Goal: Task Accomplishment & Management: Use online tool/utility

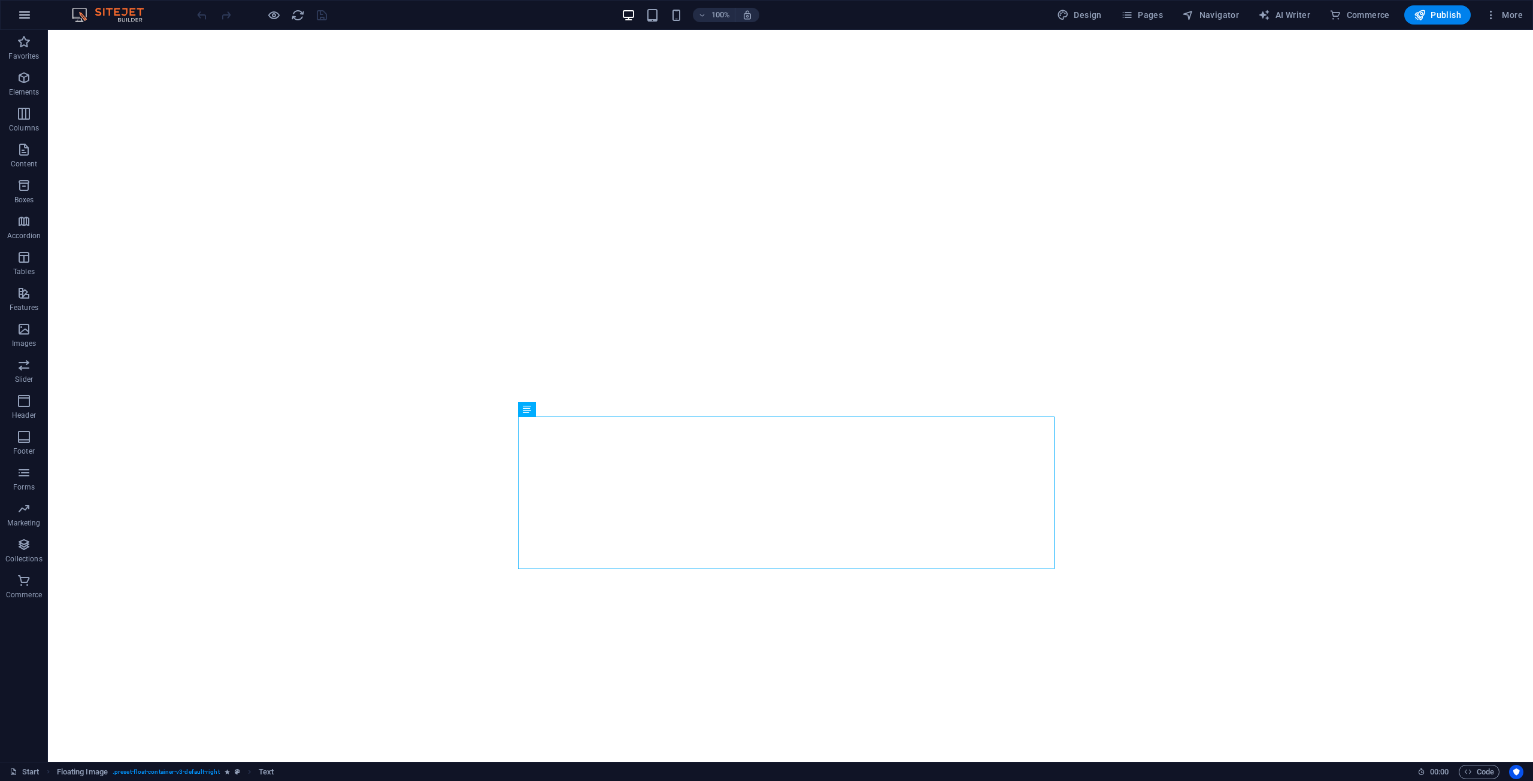
click at [28, 14] on icon "button" at bounding box center [24, 15] width 14 height 14
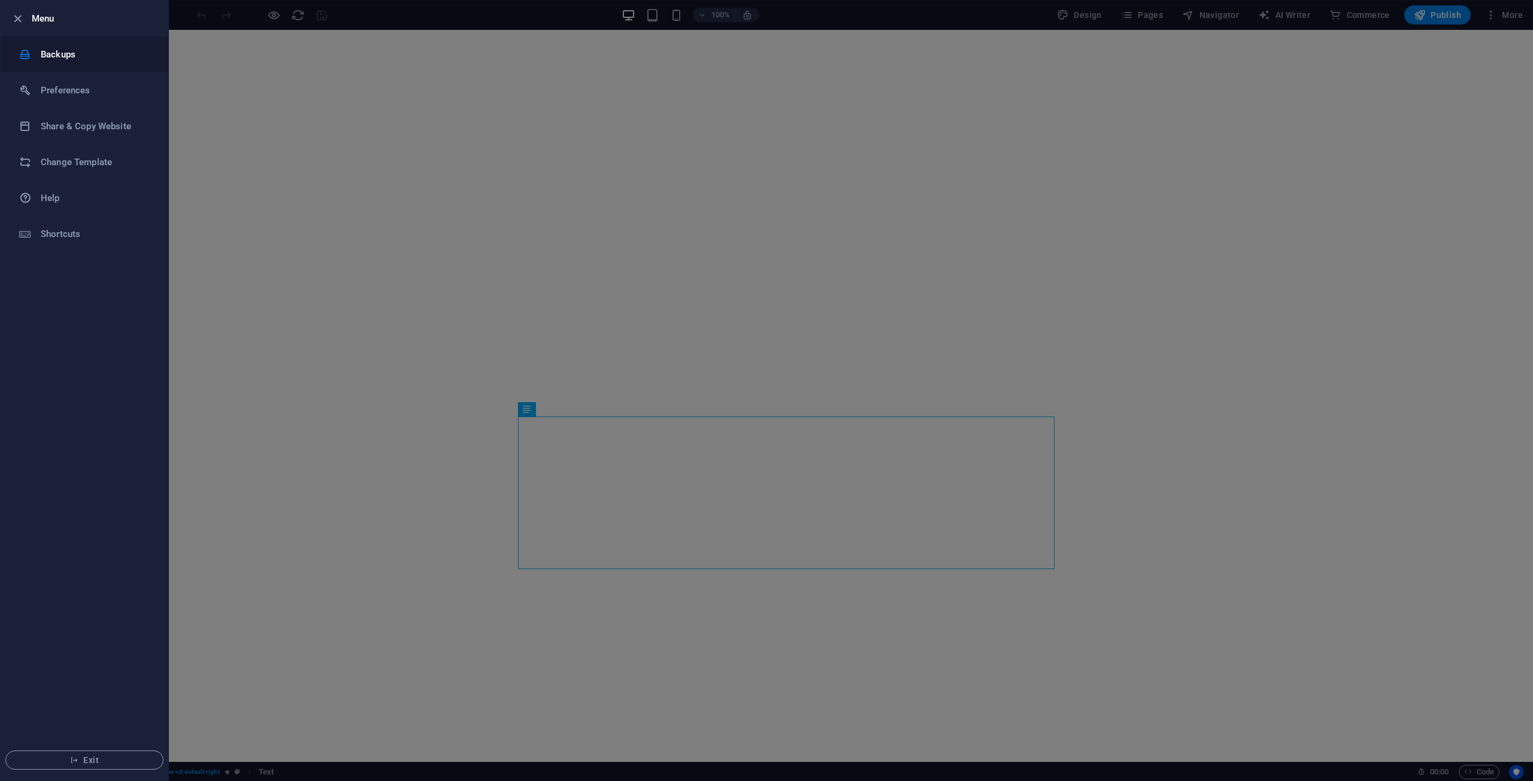
click at [46, 43] on li "Backups" at bounding box center [85, 55] width 168 height 36
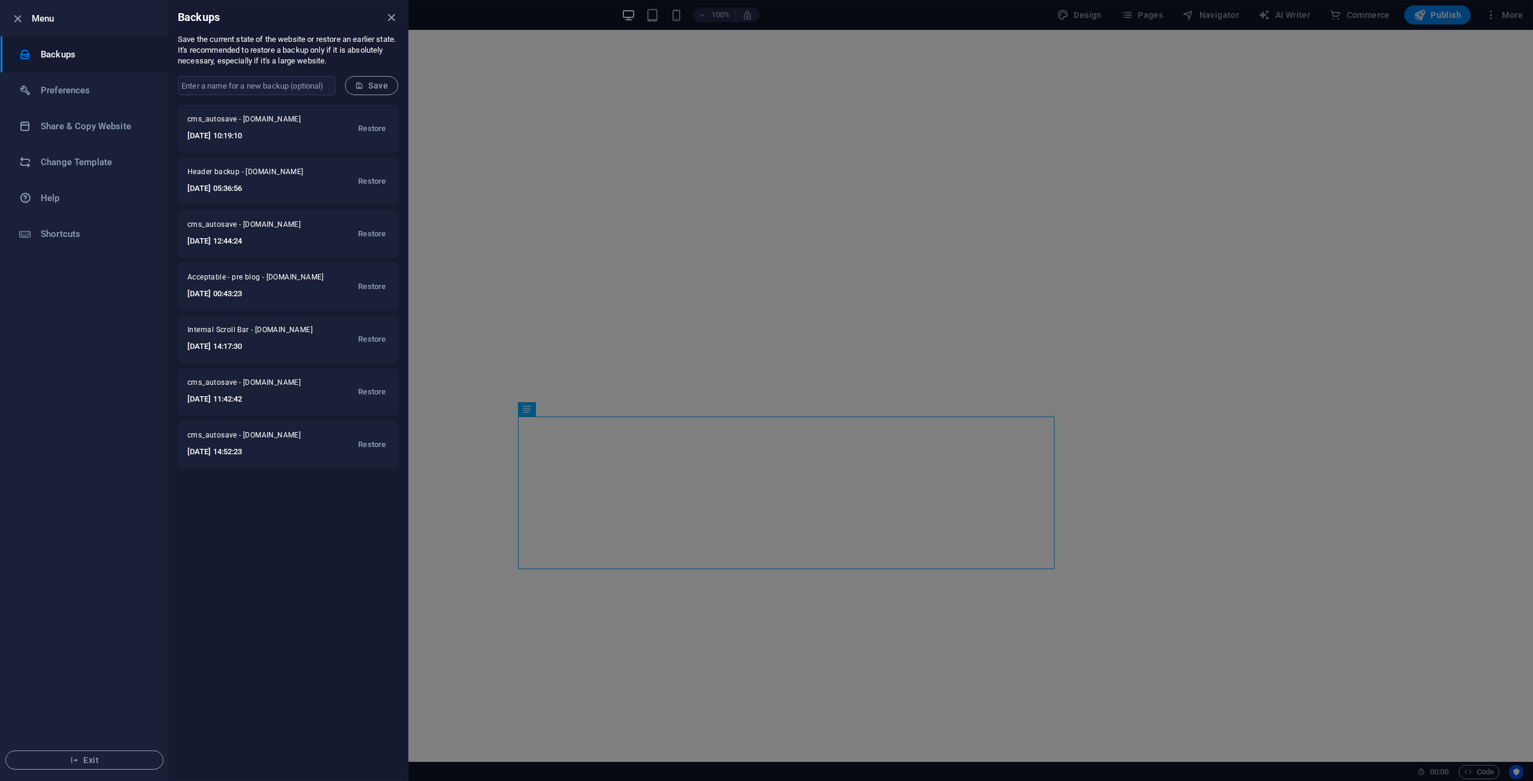
click at [397, 23] on icon "close" at bounding box center [391, 18] width 14 height 14
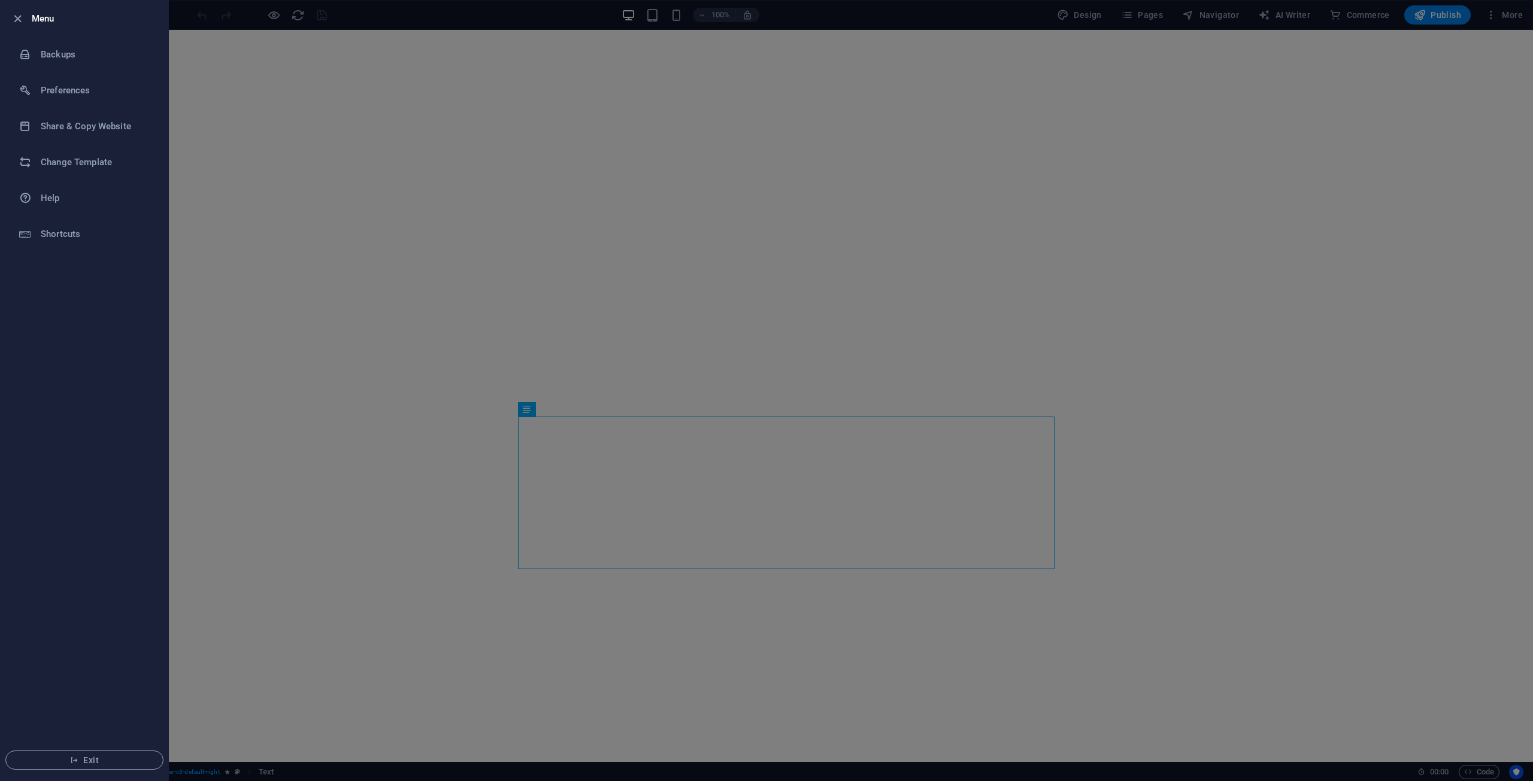
click at [347, 87] on div at bounding box center [766, 390] width 1533 height 781
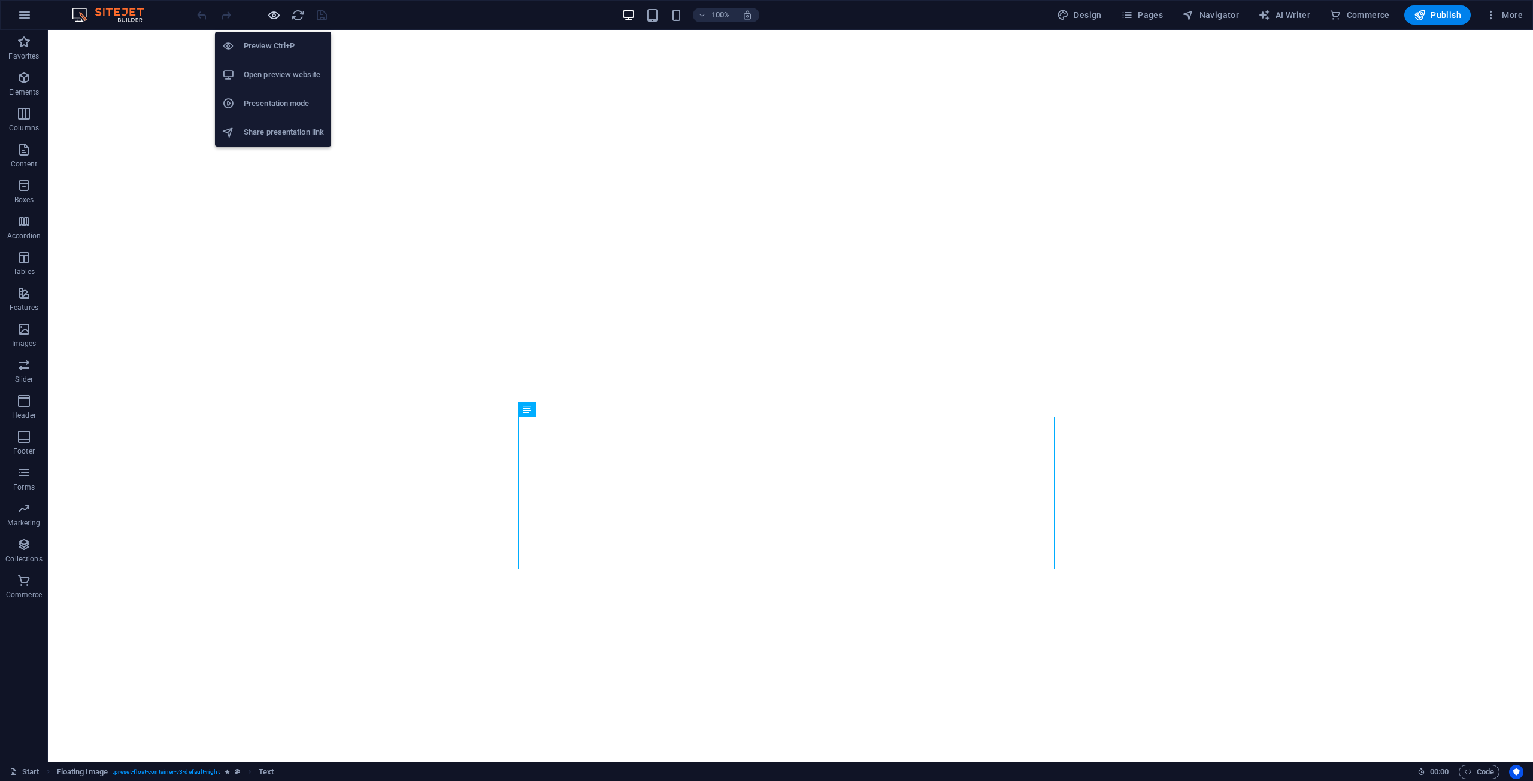
click at [278, 10] on icon "button" at bounding box center [274, 15] width 14 height 14
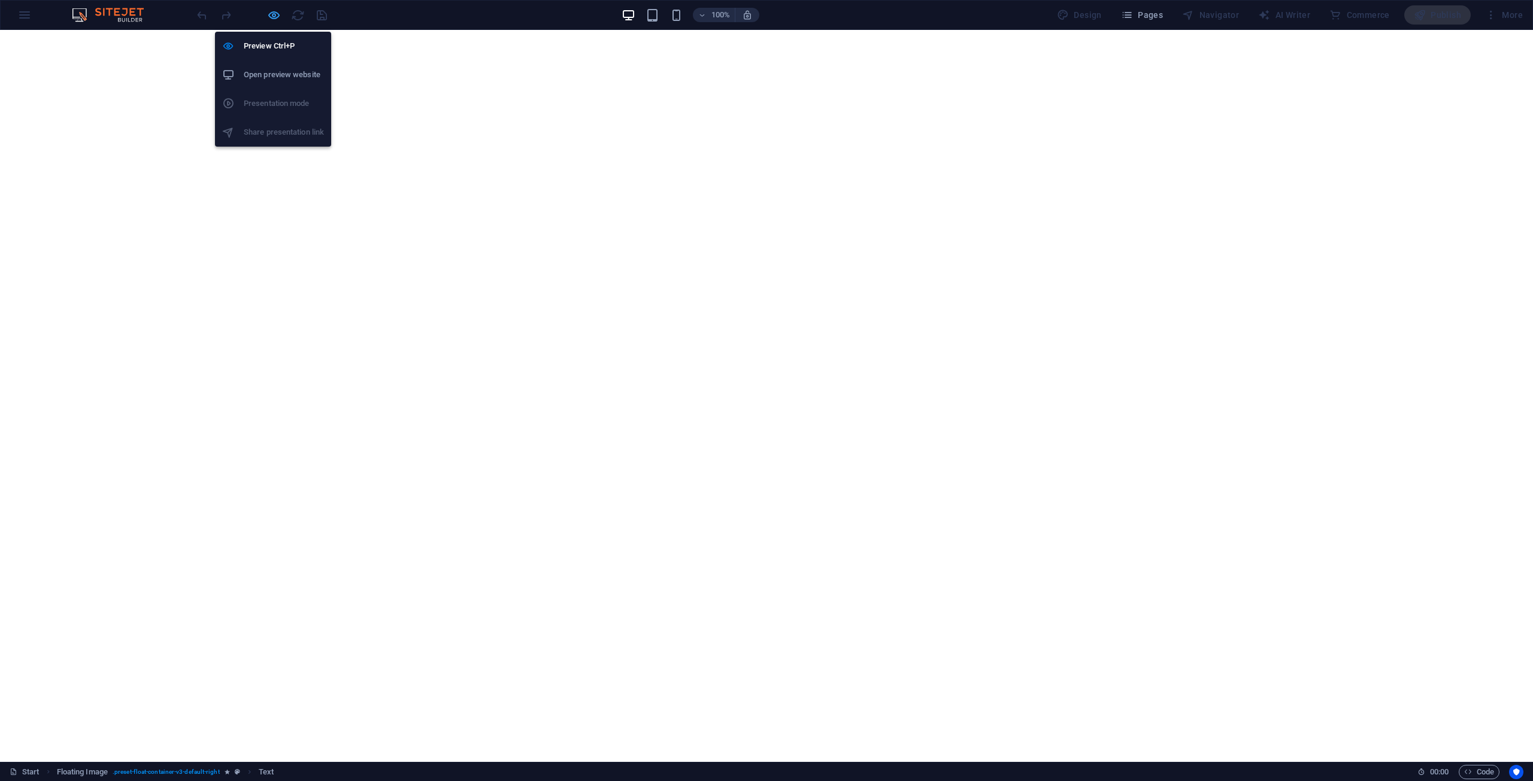
click at [268, 22] on icon "button" at bounding box center [274, 15] width 14 height 14
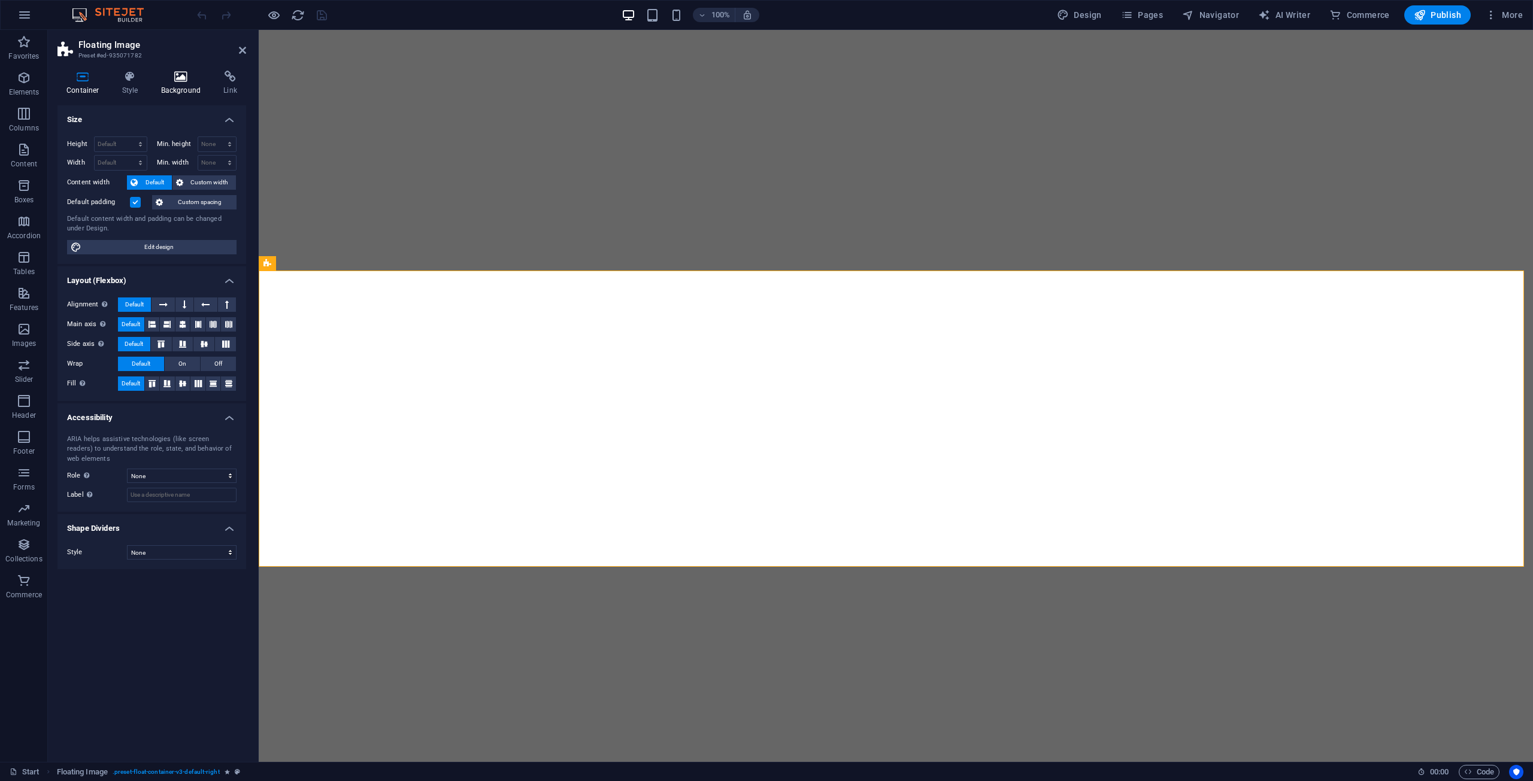
click at [178, 86] on h4 "Background" at bounding box center [183, 83] width 63 height 25
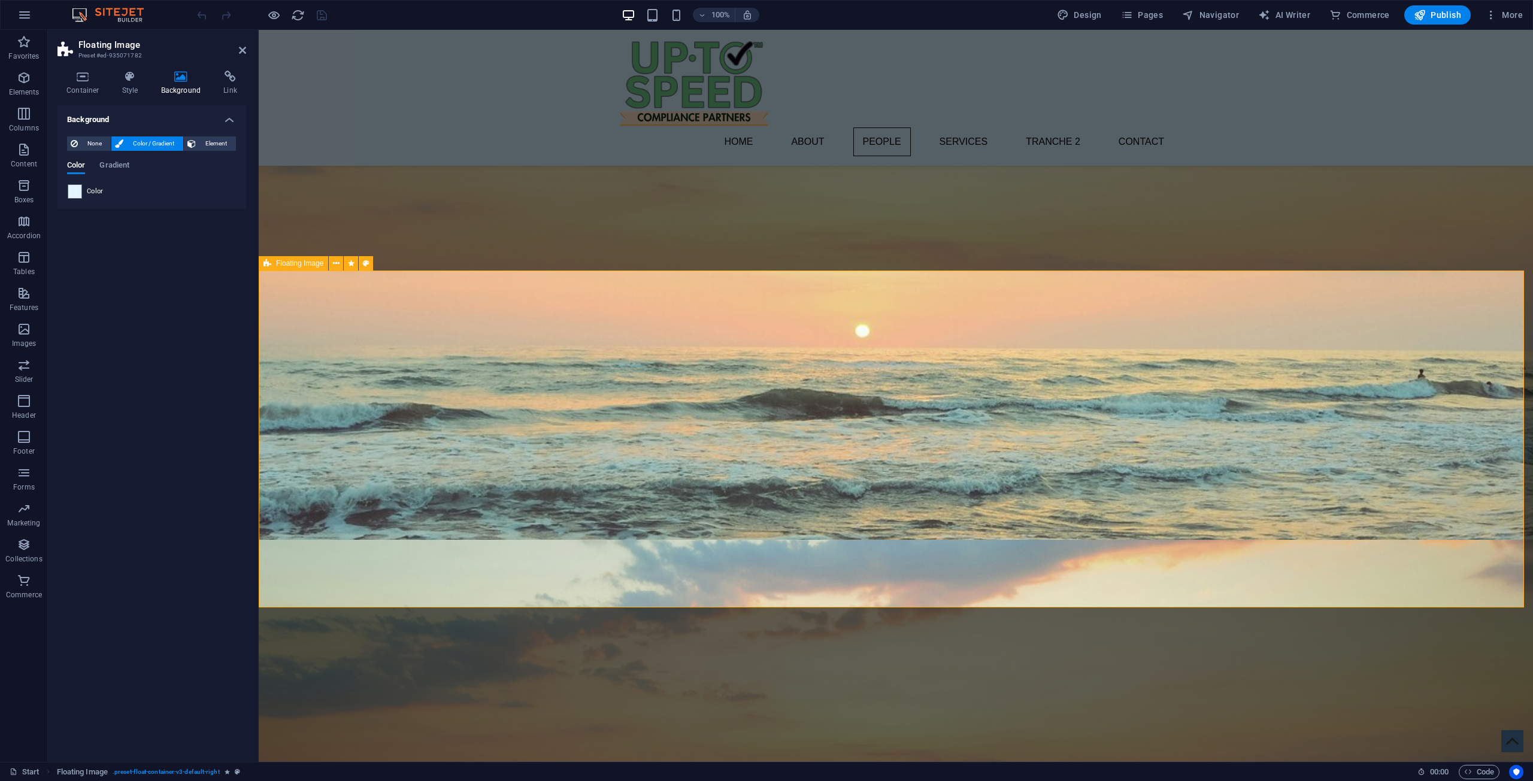
scroll to position [380, 0]
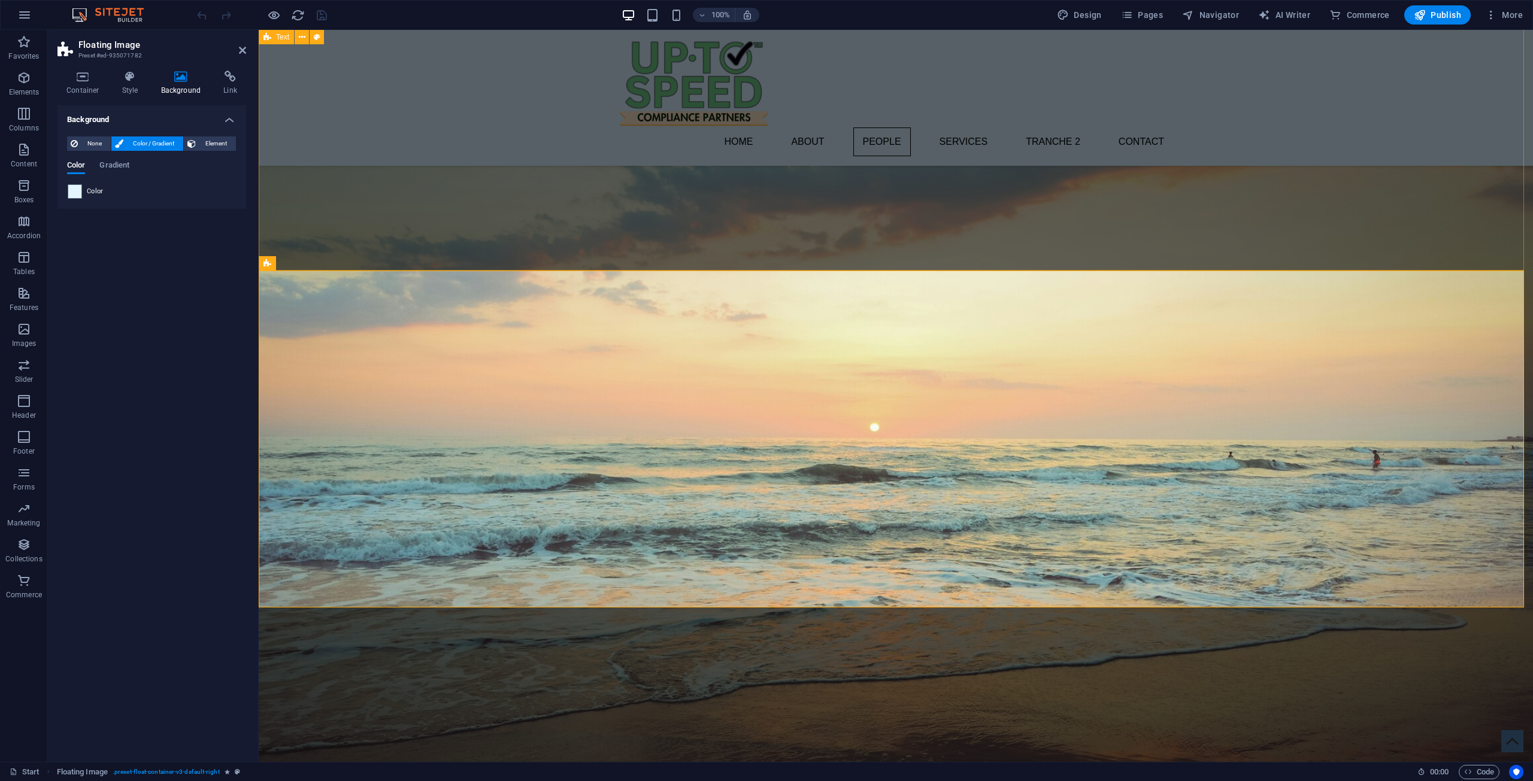
click at [535, 661] on div "About Up To Speed Compliance Partners is here to make life easier for your Aust…" at bounding box center [896, 784] width 1274 height 247
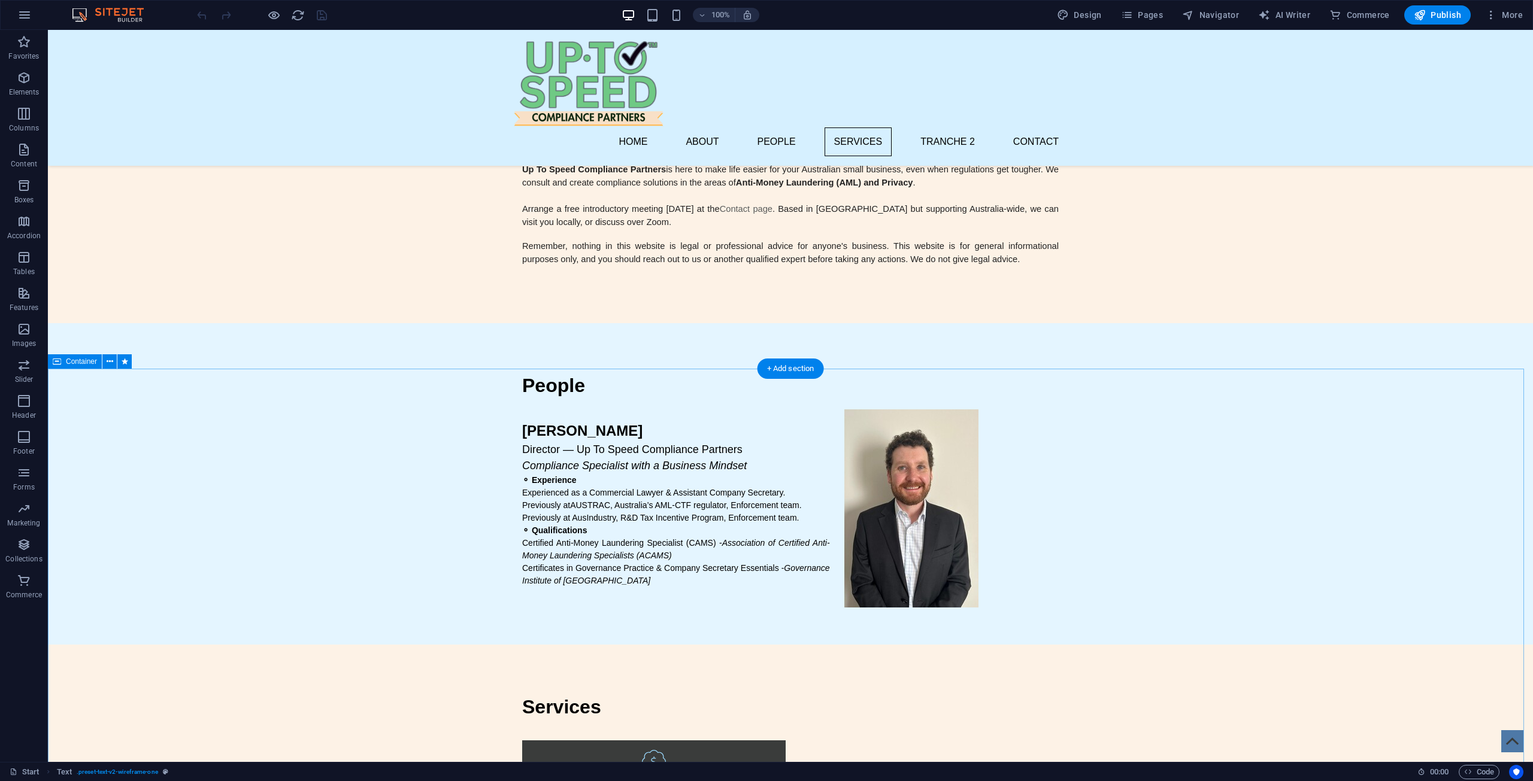
scroll to position [1078, 0]
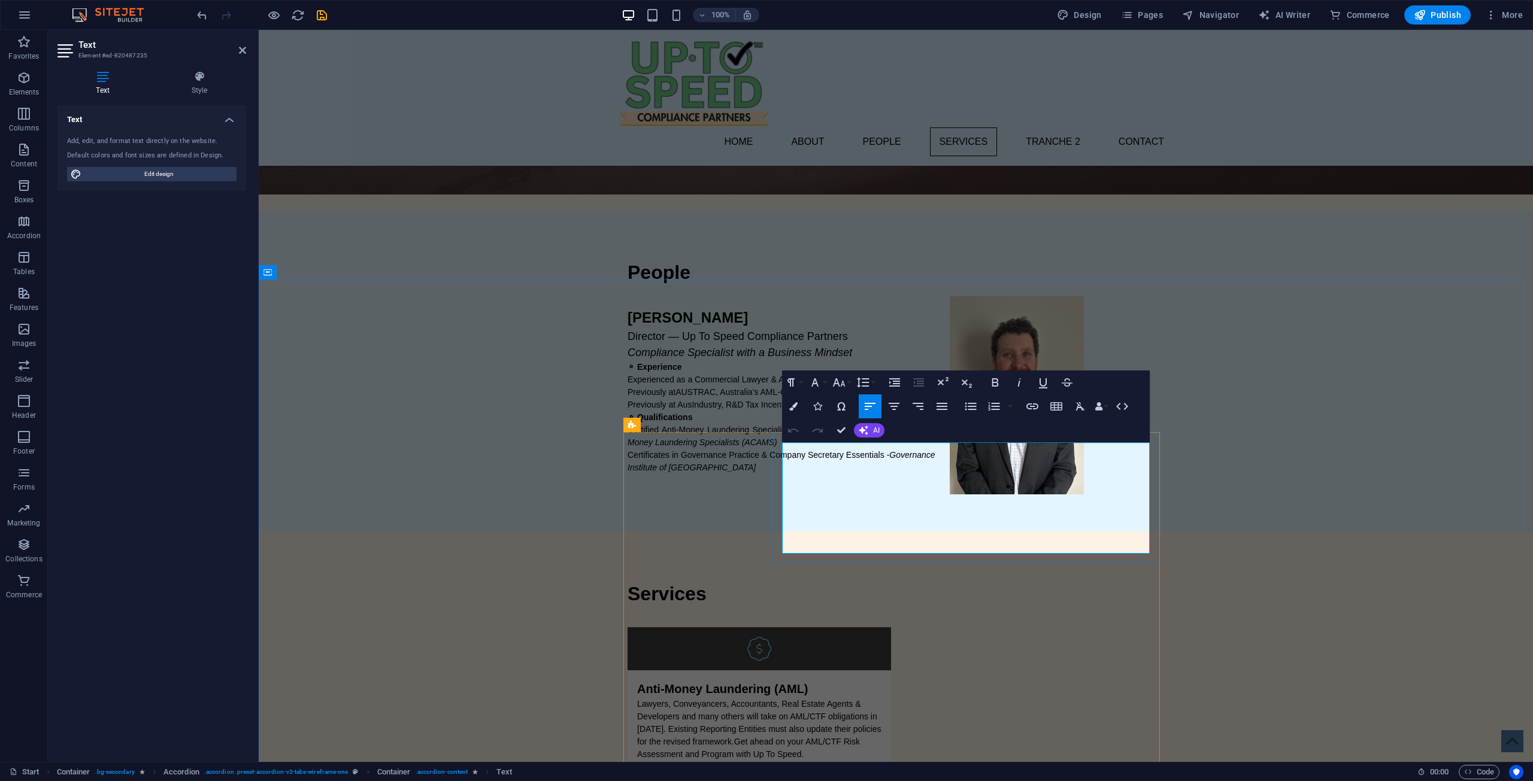
click at [1477, 767] on span "Code" at bounding box center [1479, 772] width 30 height 14
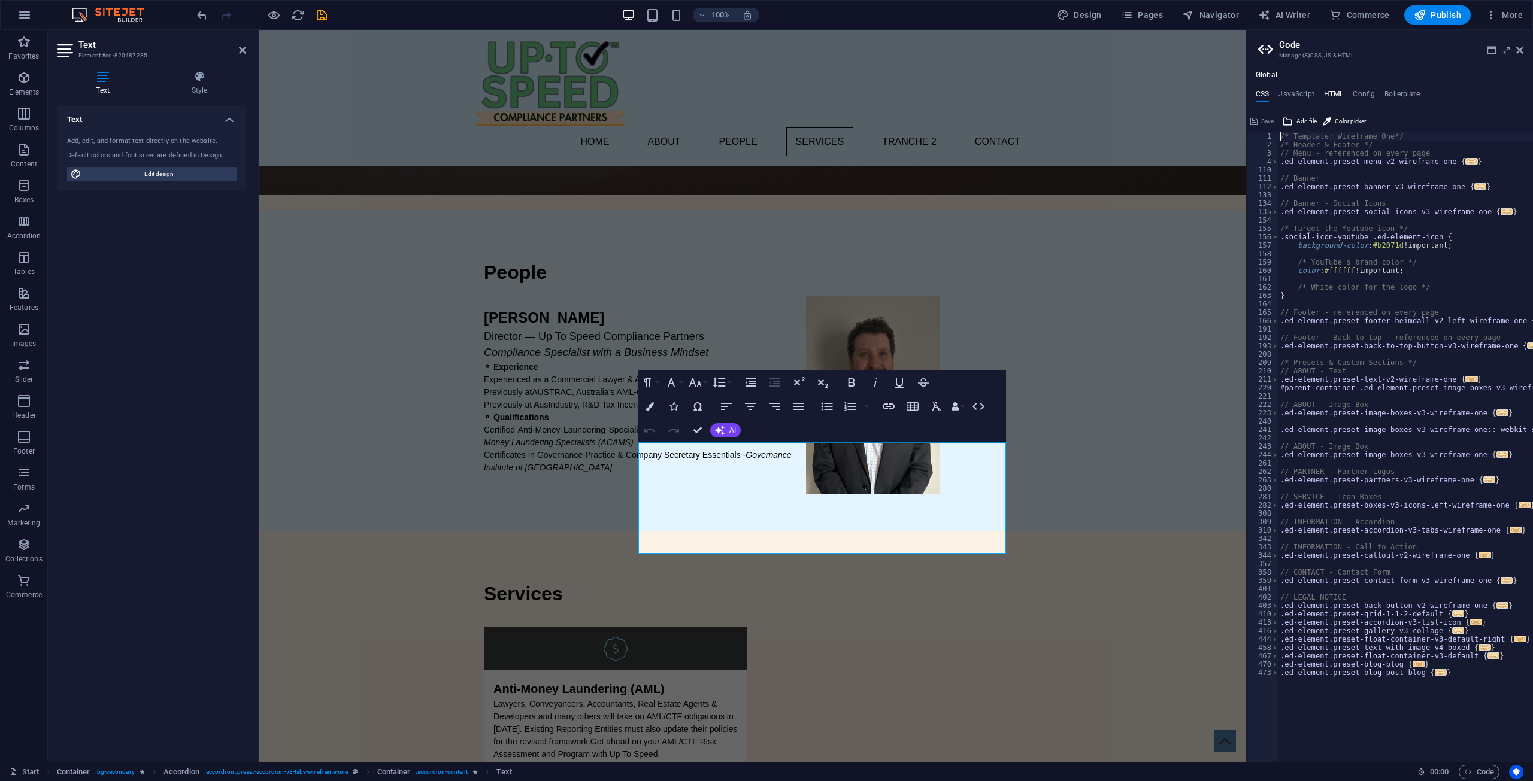
click at [1326, 91] on h4 "HTML" at bounding box center [1334, 96] width 20 height 13
type textarea "<a href="#main-content" class="wv-link-content button">Skip to main content</a>"
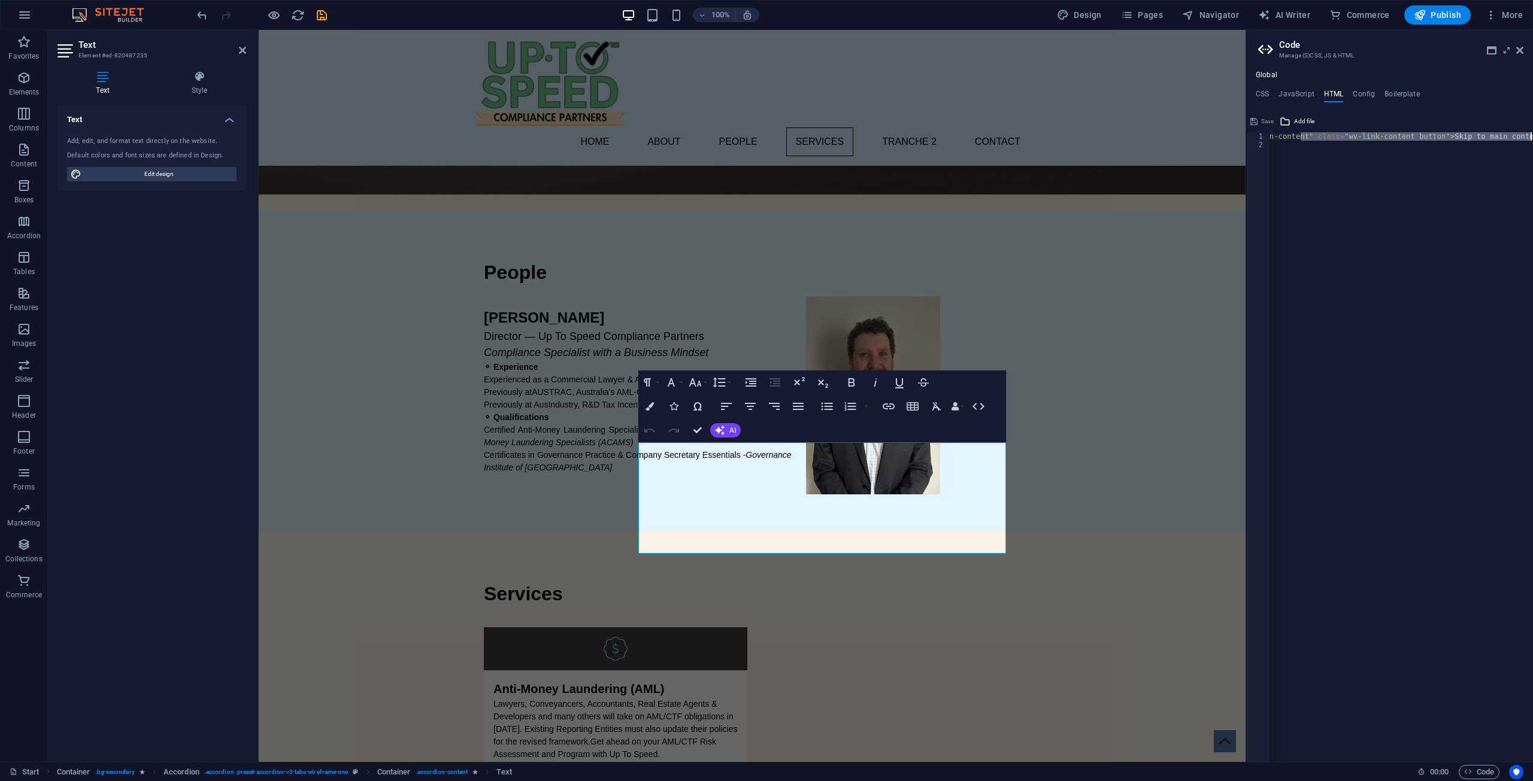
scroll to position [0, 60]
drag, startPoint x: 1361, startPoint y: 141, endPoint x: 1532, endPoint y: 140, distance: 171.2
click at [1532, 140] on div "< a href = "#main-content" class = "wv-link-content button" > Skip to main cont…" at bounding box center [1370, 451] width 323 height 638
click at [1507, 138] on div "< a href = "#main-content" class = "wv-link-content button" > Skip to main cont…" at bounding box center [1401, 447] width 263 height 630
click at [43, 161] on span "Content" at bounding box center [24, 156] width 48 height 29
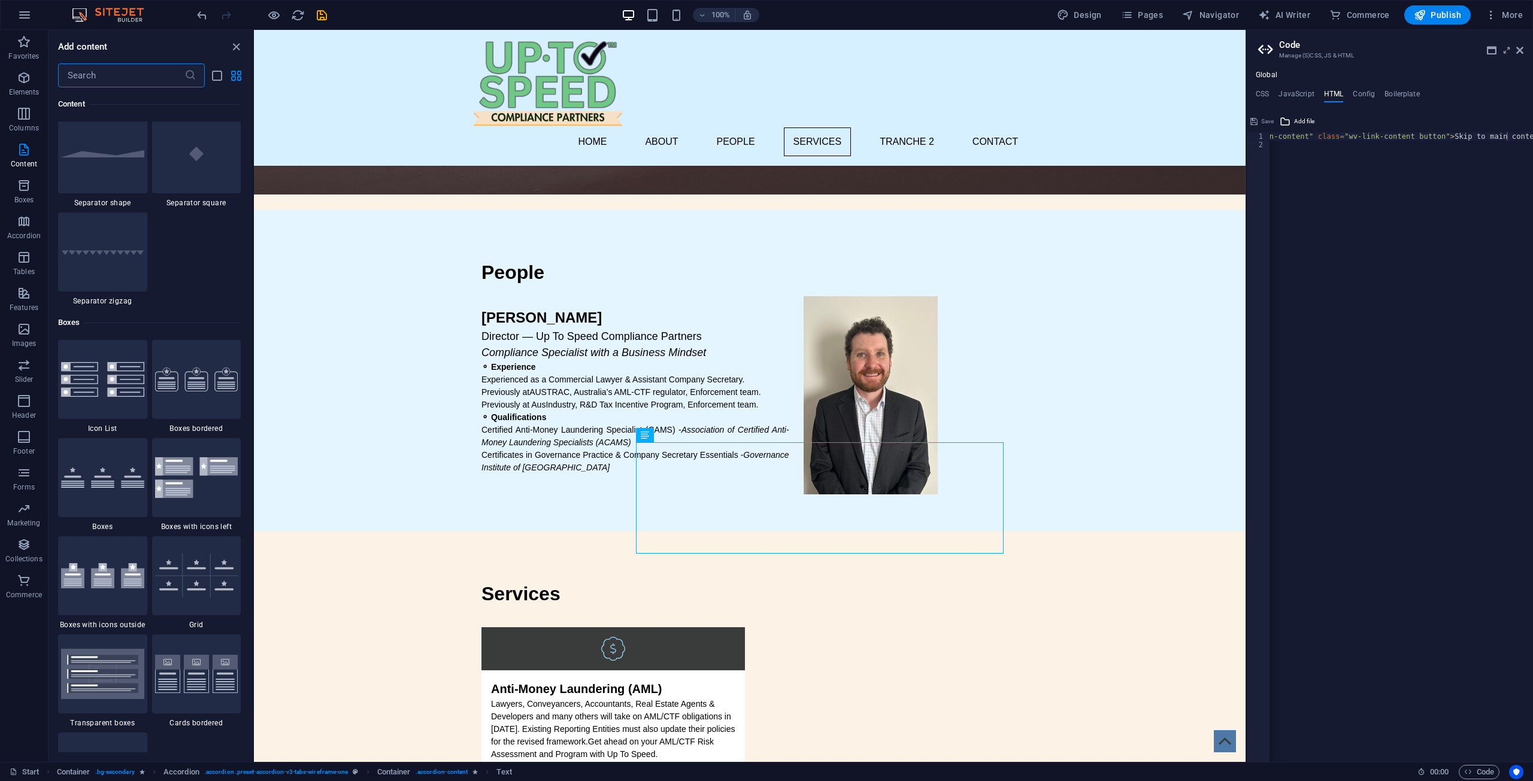
scroll to position [3112, 0]
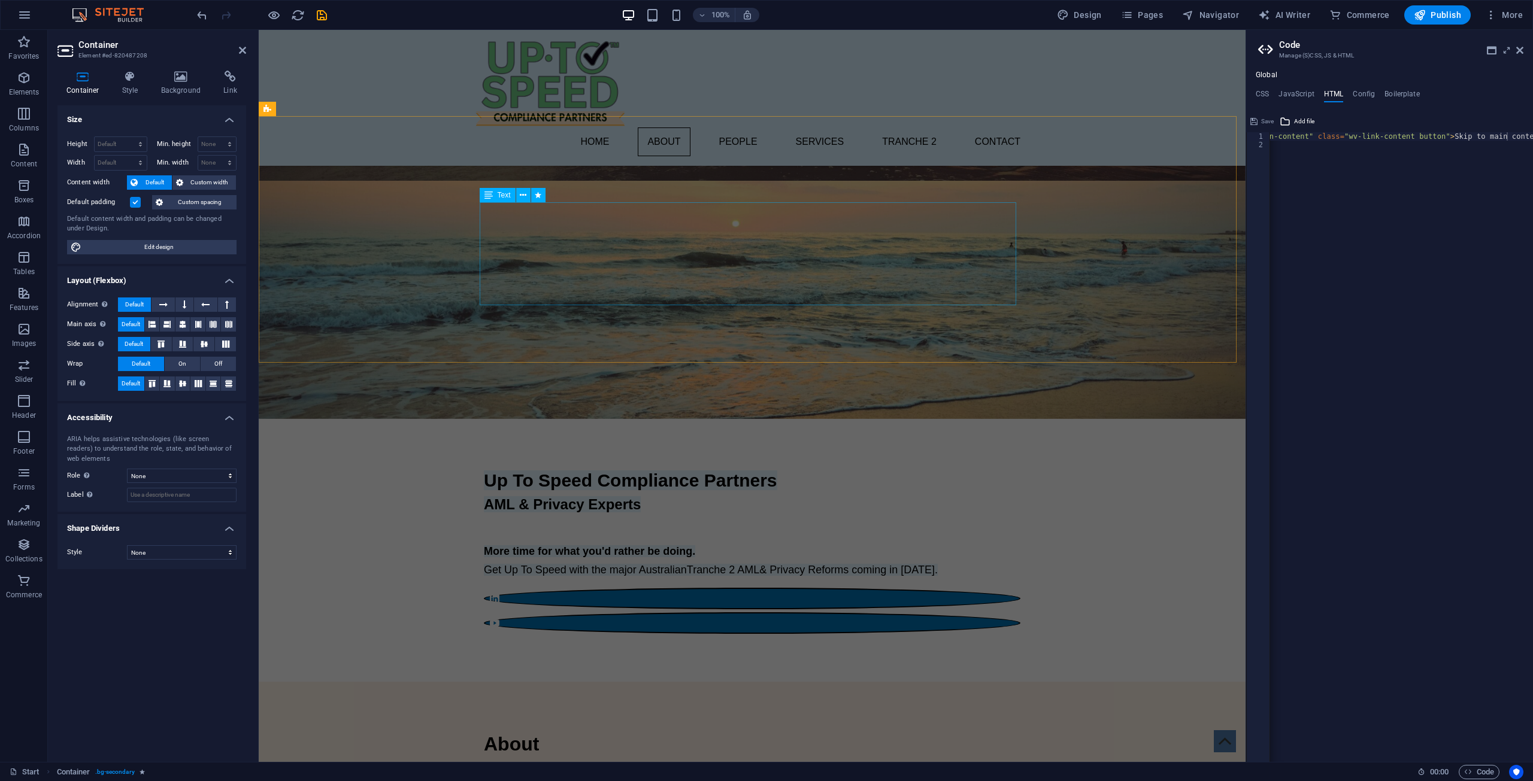
scroll to position [0, 0]
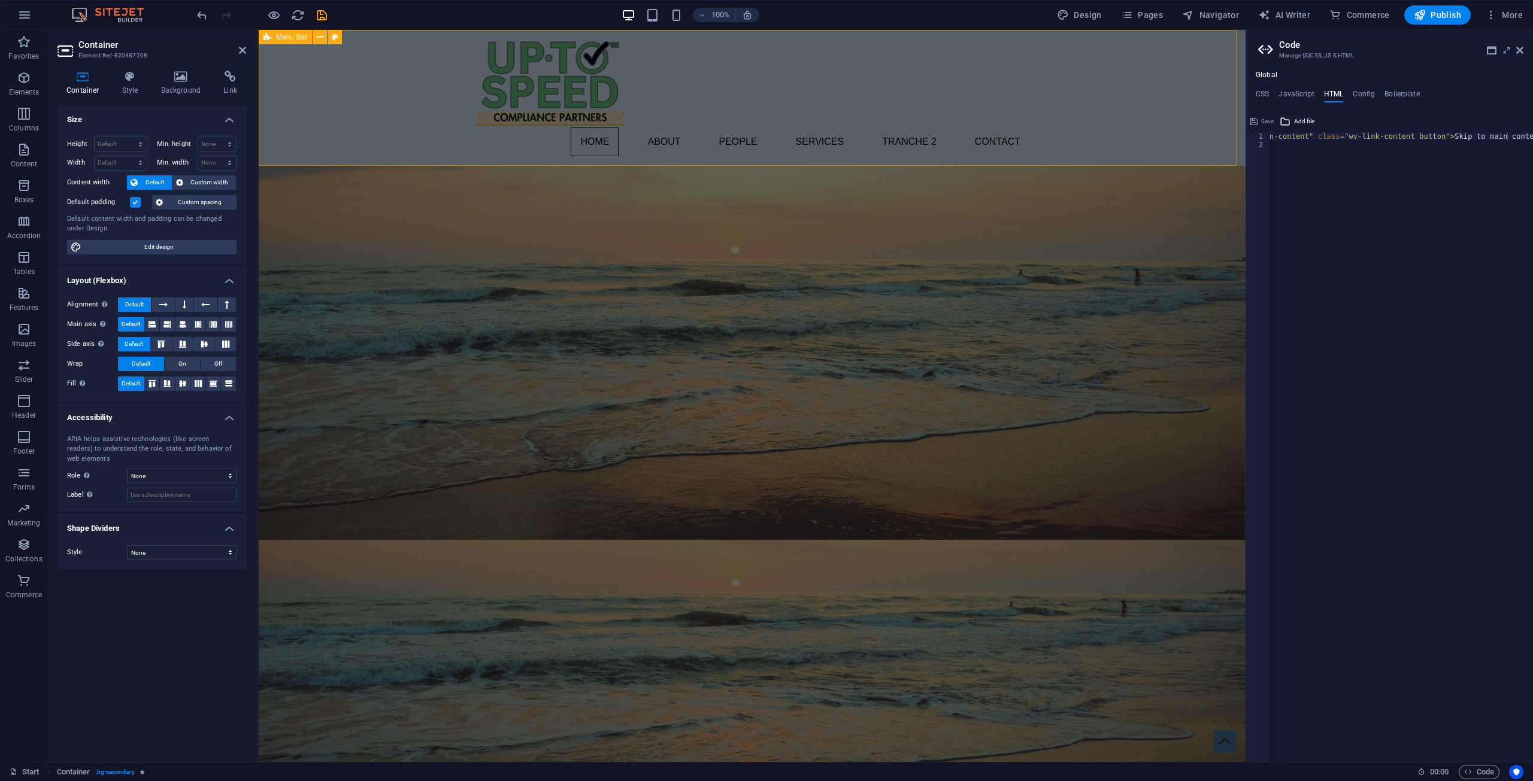
click at [782, 95] on div "Home About People Services Tranche 2 Contact" at bounding box center [752, 98] width 987 height 136
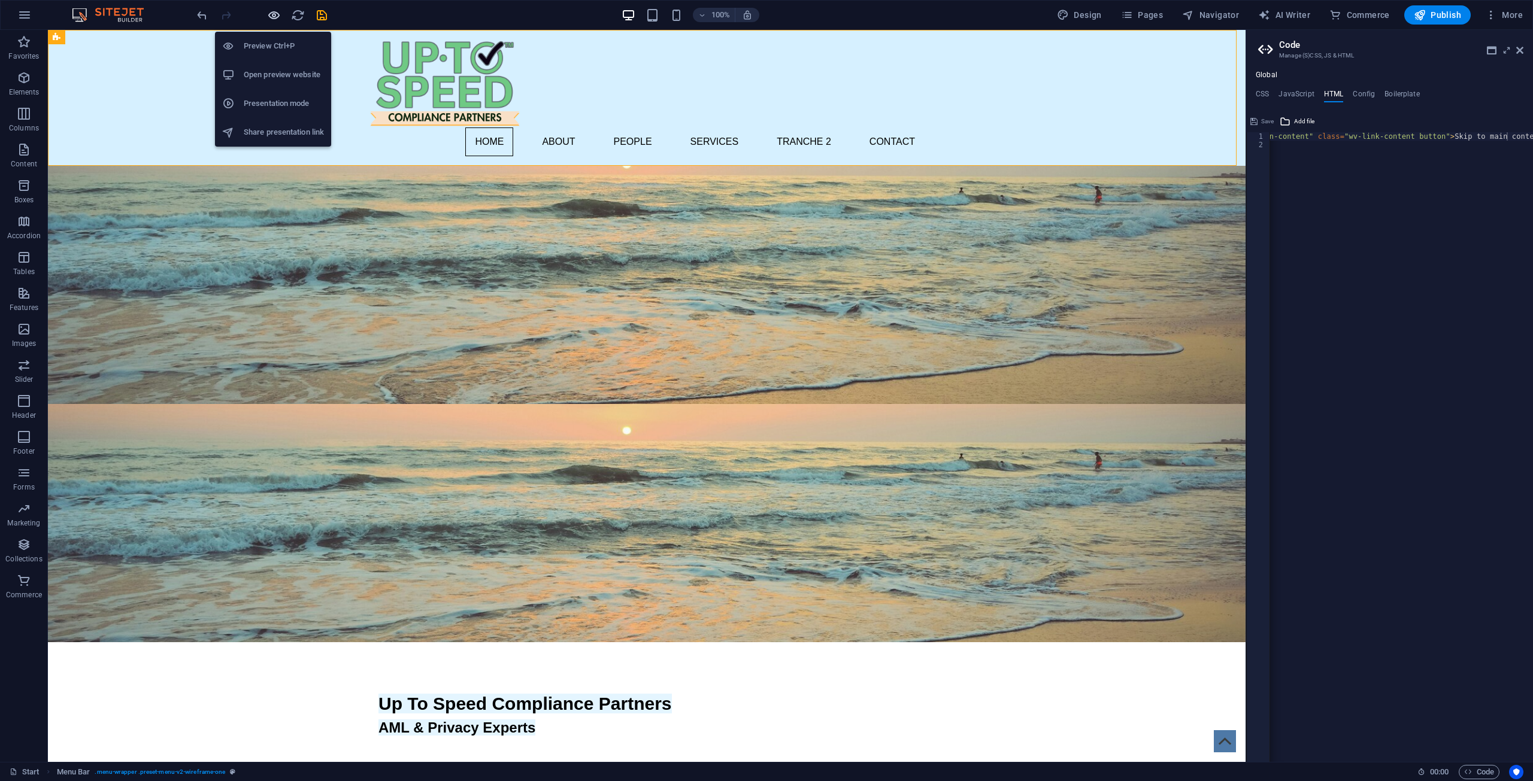
click at [271, 21] on icon "button" at bounding box center [274, 15] width 14 height 14
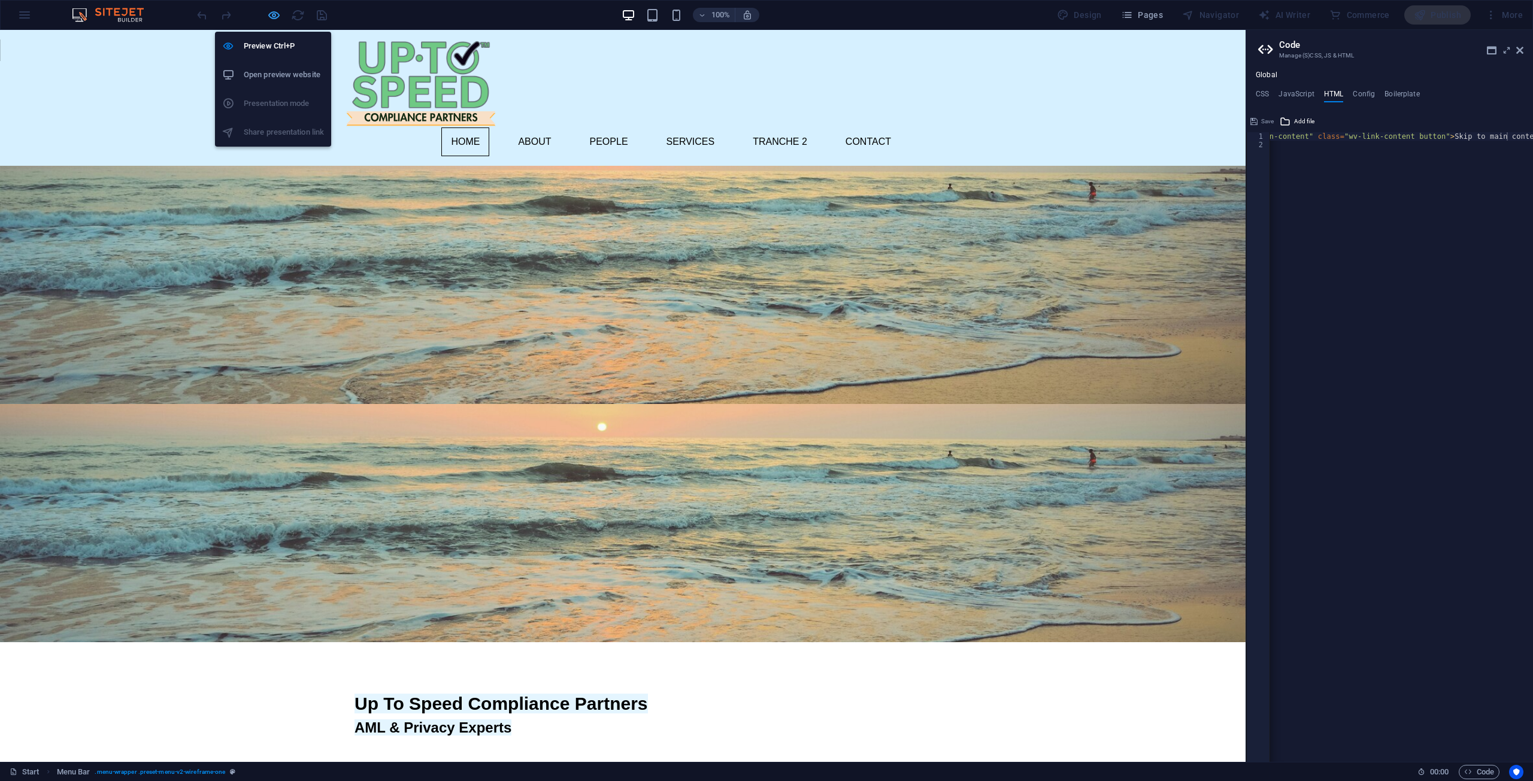
click at [280, 10] on icon "button" at bounding box center [274, 15] width 14 height 14
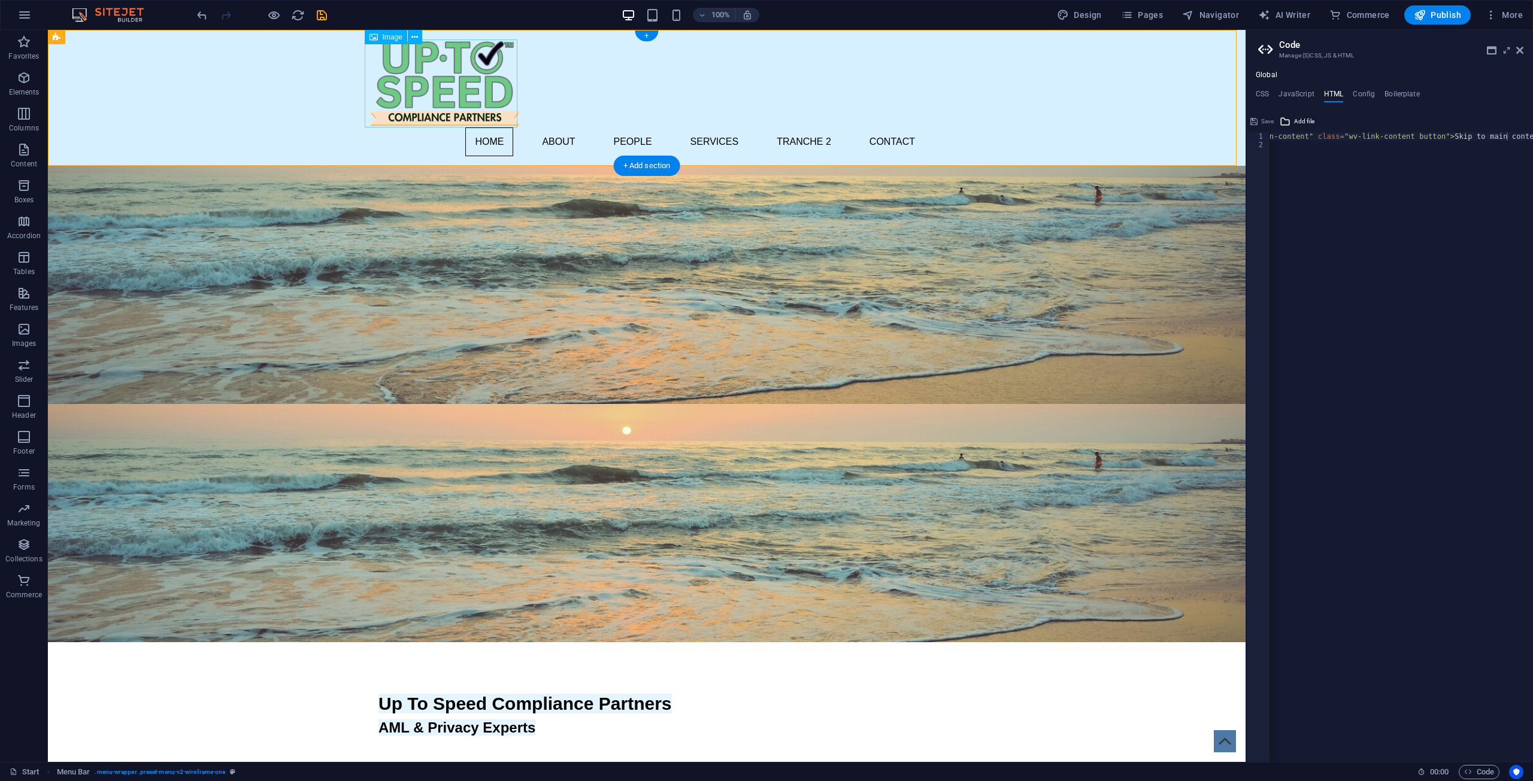
click at [427, 111] on figure at bounding box center [647, 84] width 556 height 88
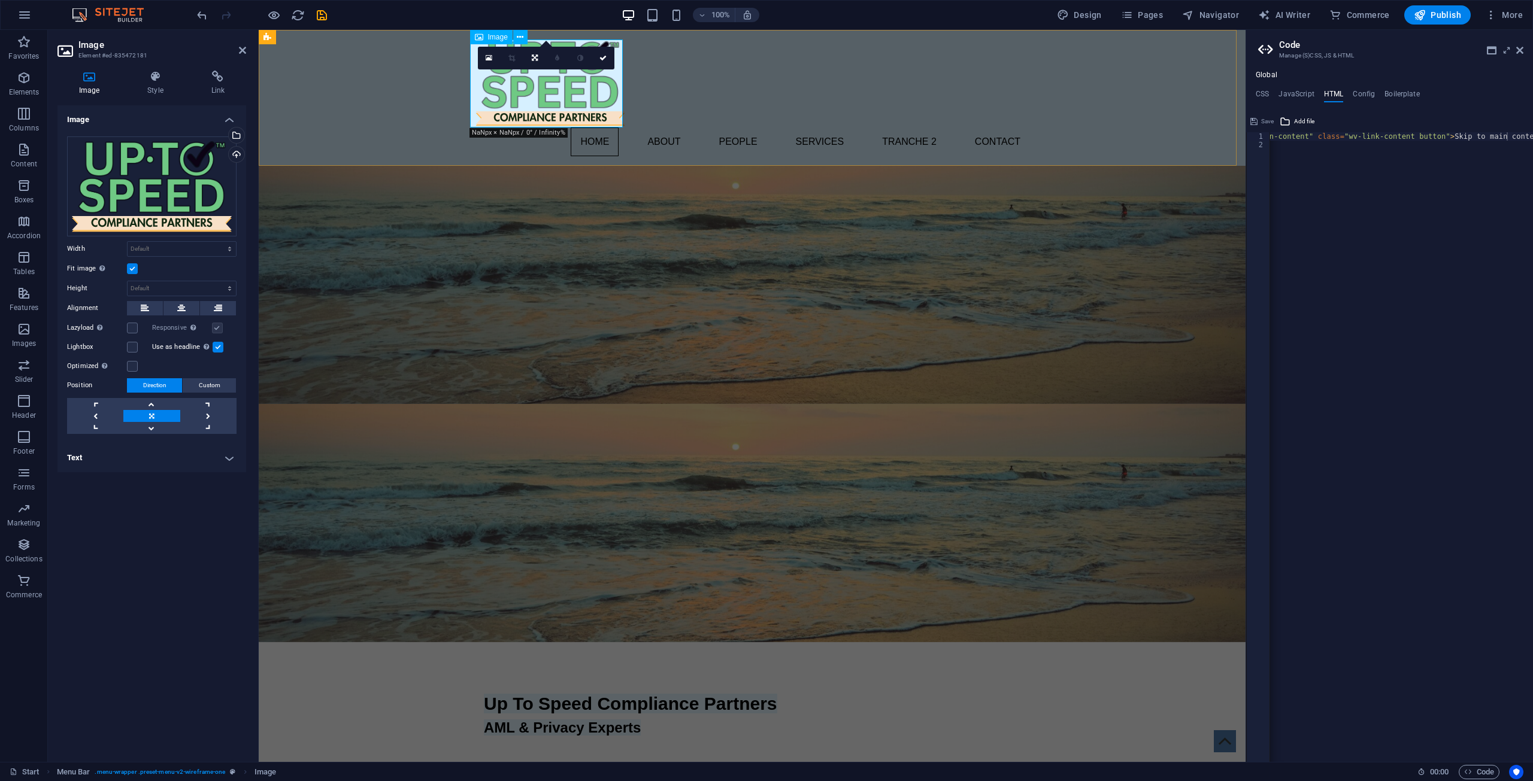
click at [576, 87] on figure at bounding box center [752, 84] width 556 height 88
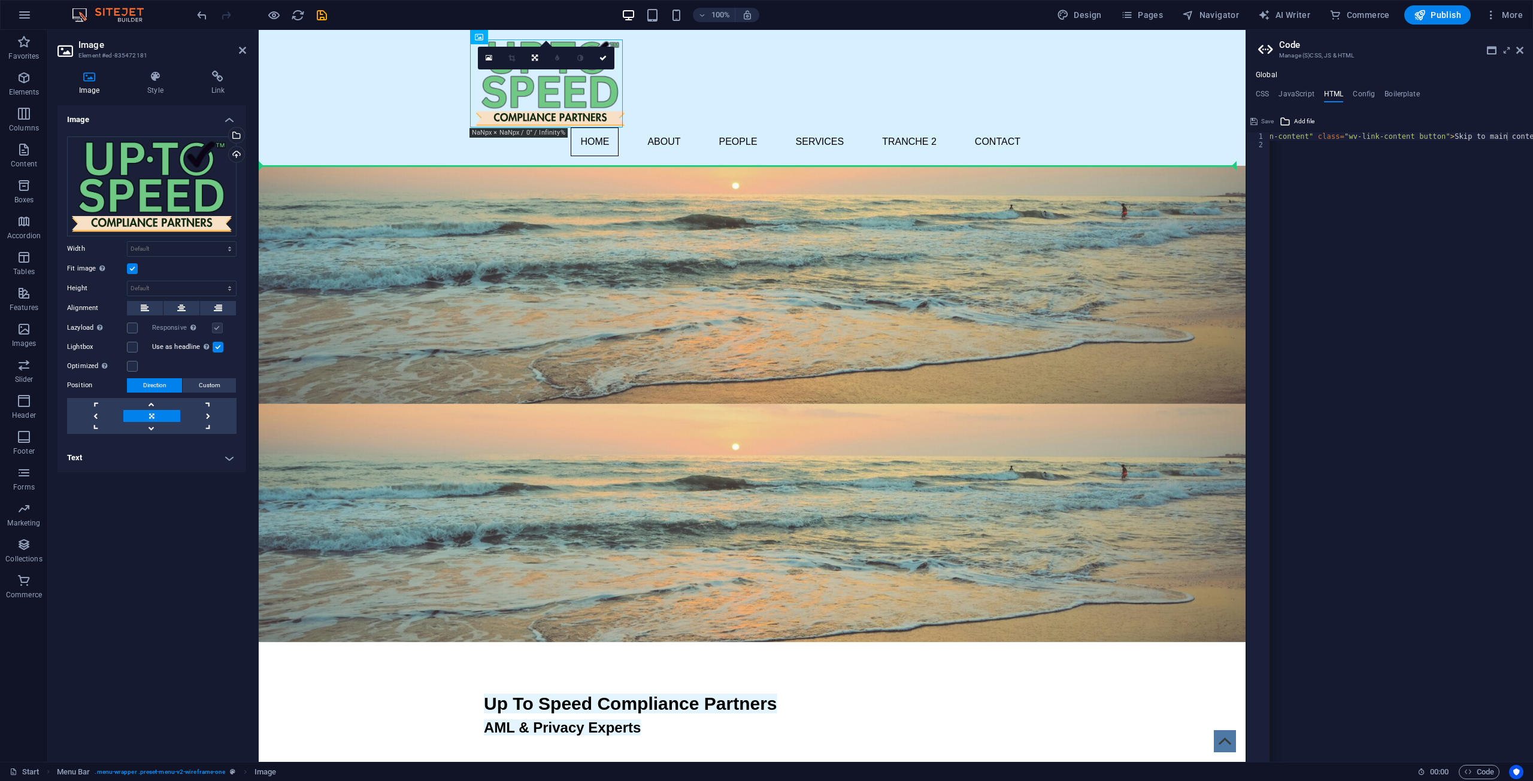
drag, startPoint x: 553, startPoint y: 87, endPoint x: 447, endPoint y: 141, distance: 118.3
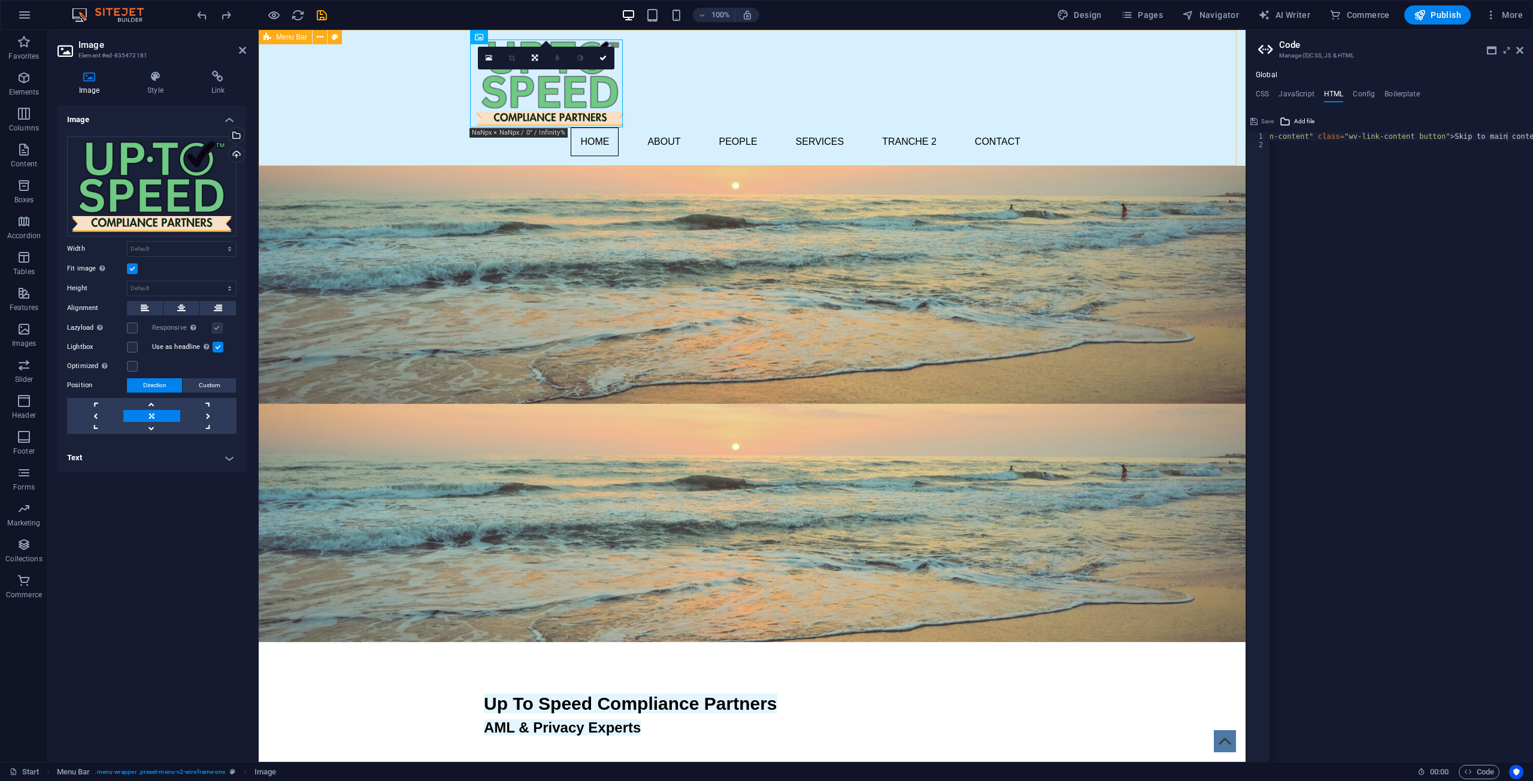
click at [920, 109] on div "Home About People Services Tranche 2 Contact" at bounding box center [752, 98] width 987 height 136
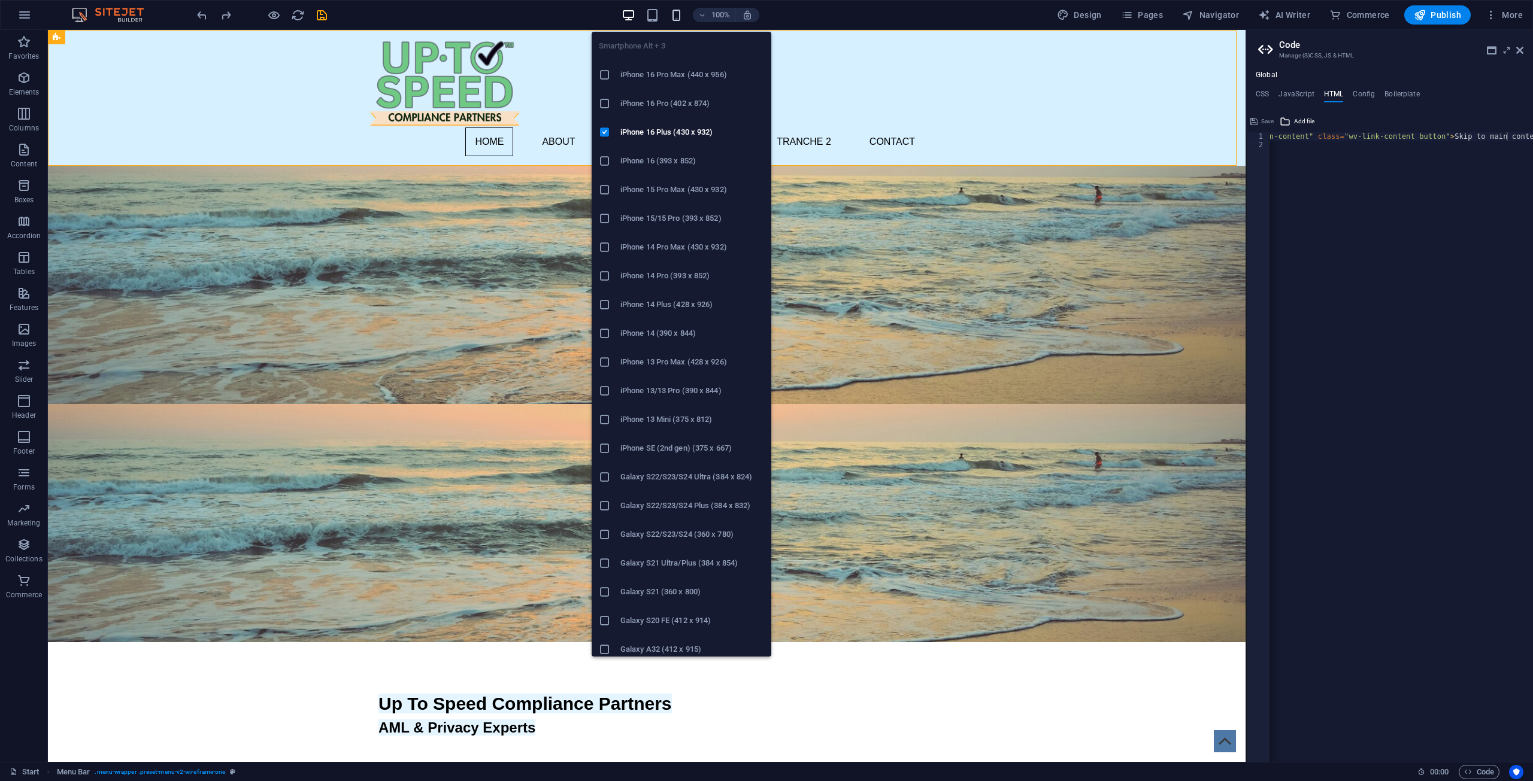
click at [675, 18] on icon "button" at bounding box center [676, 15] width 14 height 14
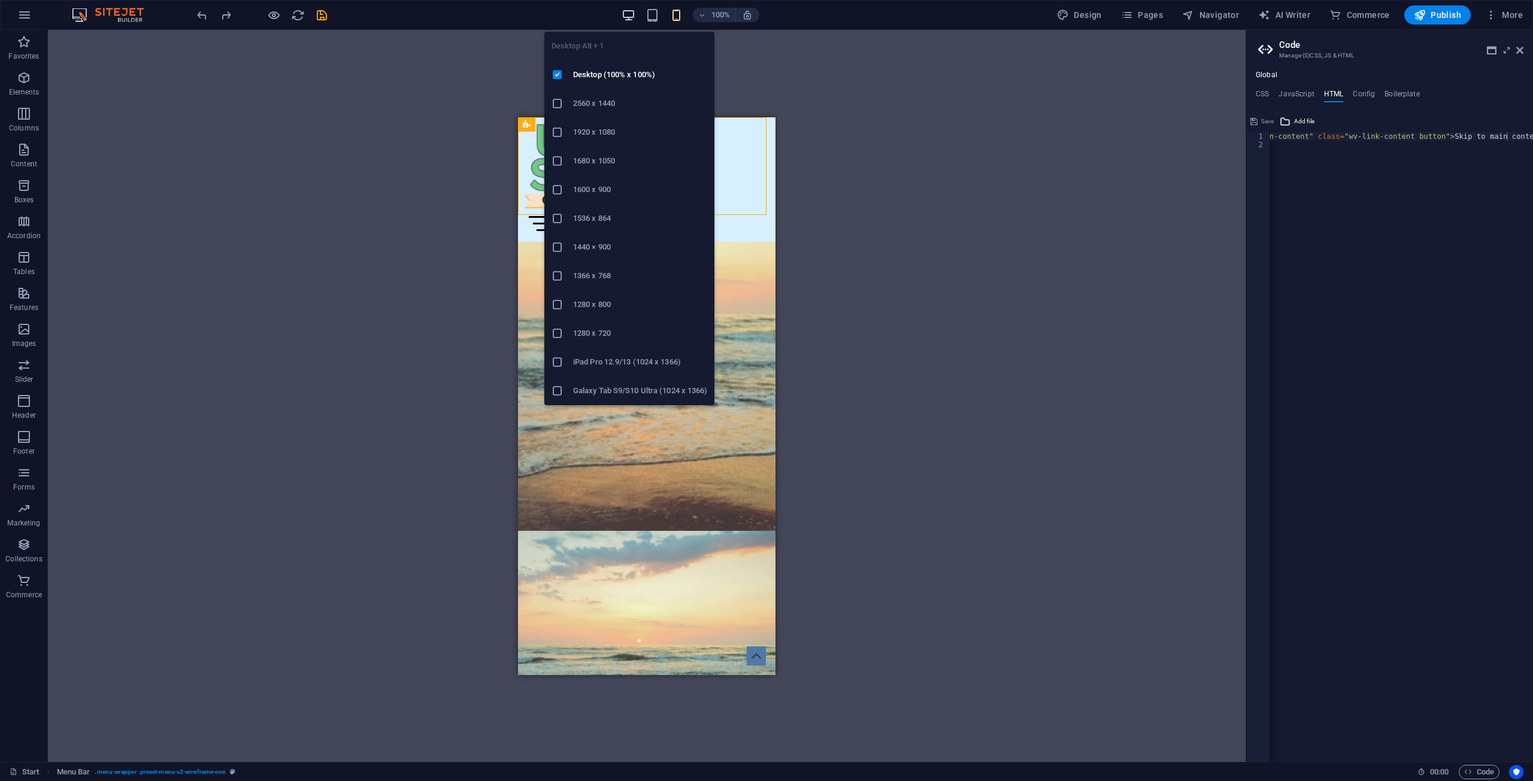
click at [631, 15] on icon "button" at bounding box center [628, 15] width 14 height 14
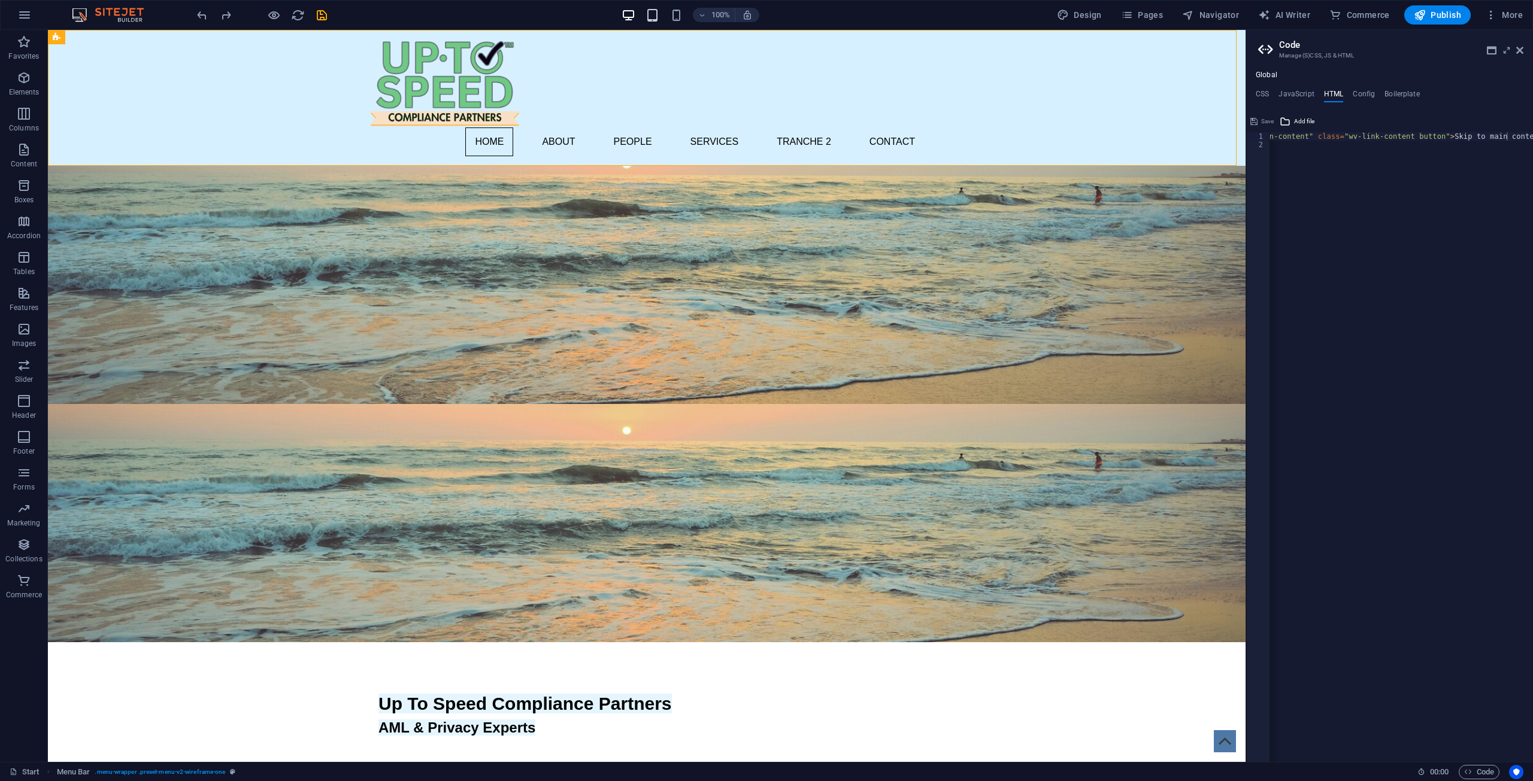
click at [647, 17] on icon "button" at bounding box center [652, 15] width 14 height 14
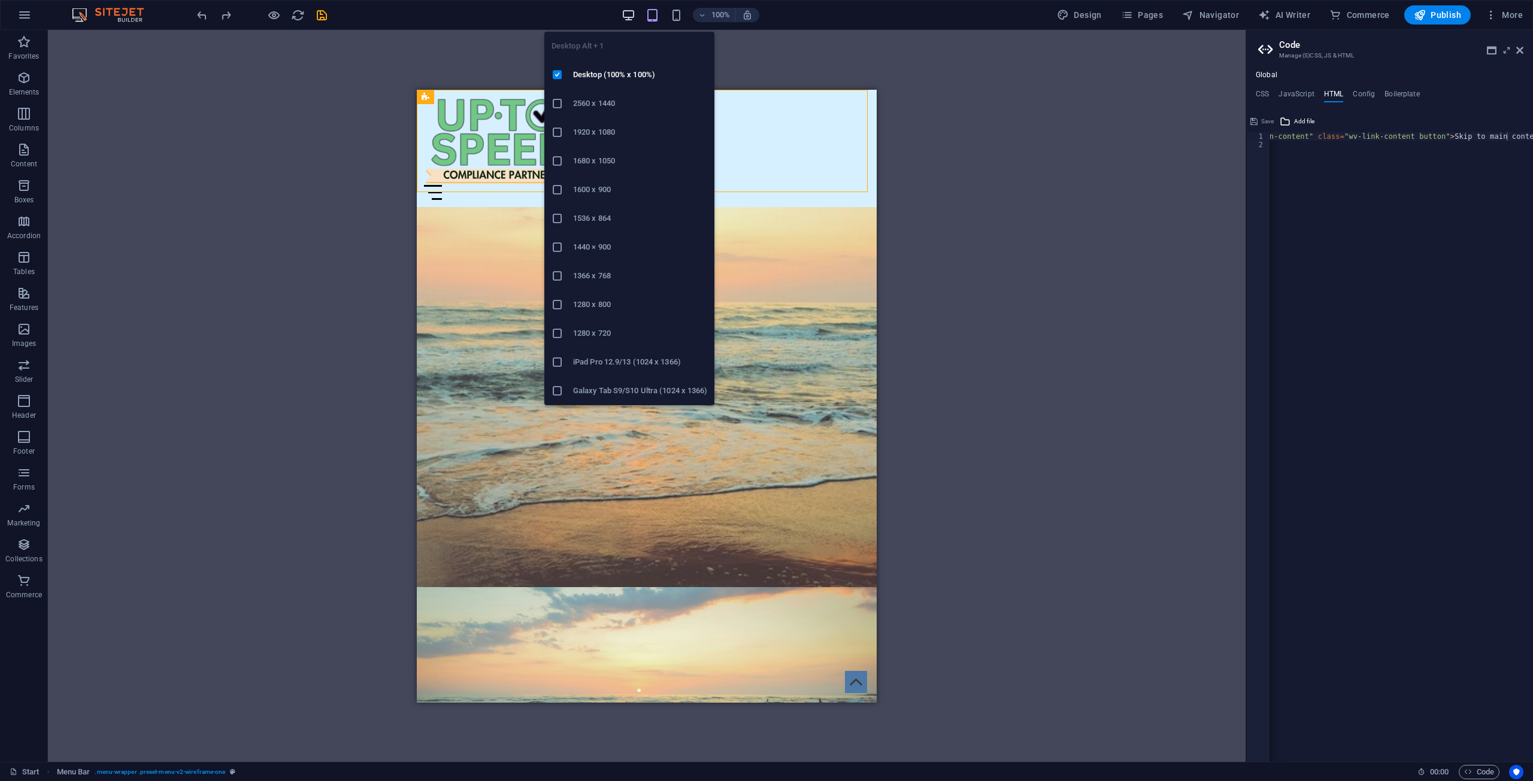
click at [635, 14] on icon "button" at bounding box center [628, 15] width 14 height 14
